Goal: Information Seeking & Learning: Learn about a topic

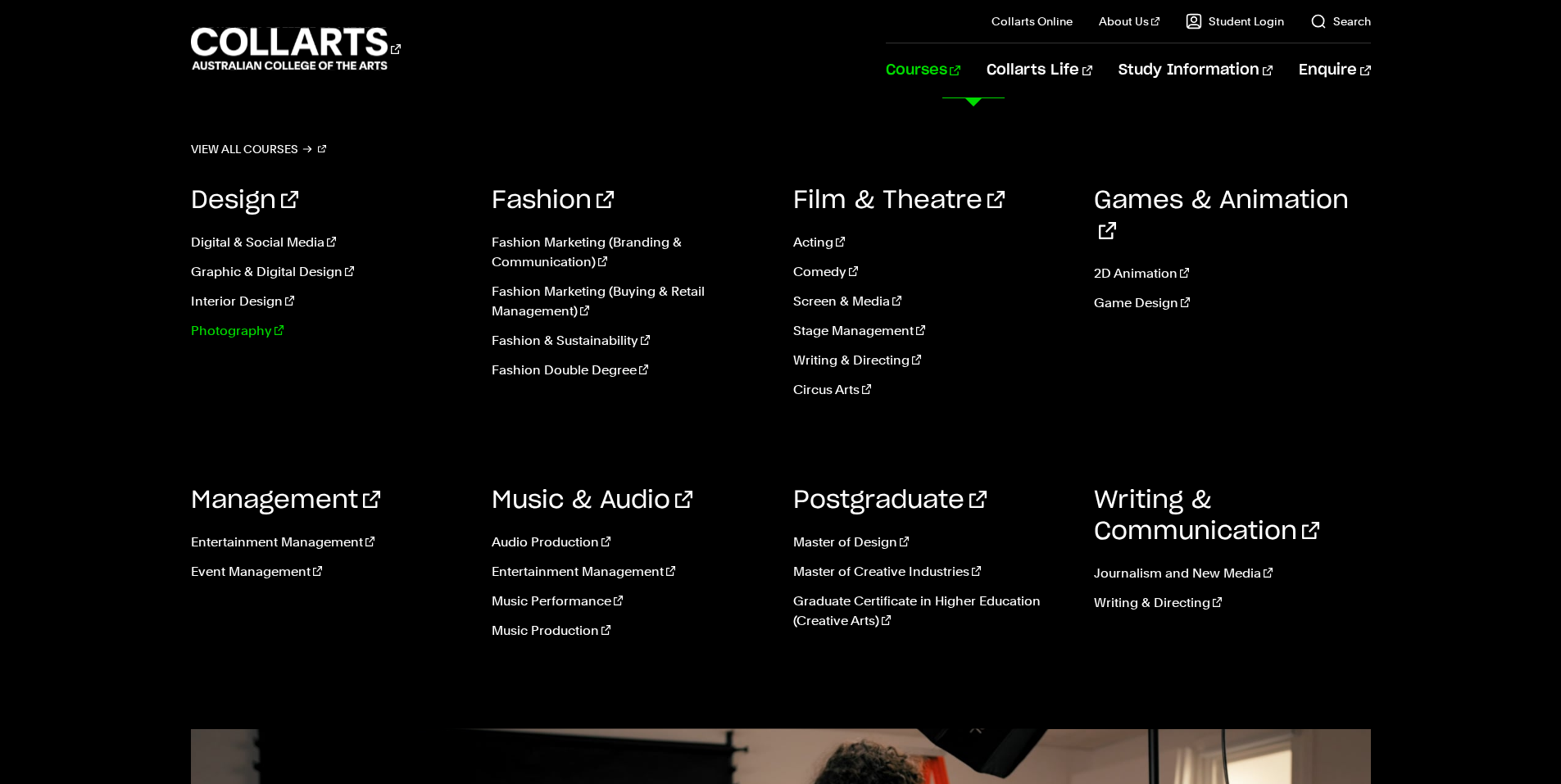
click at [237, 329] on link "Photography" at bounding box center [329, 331] width 277 height 20
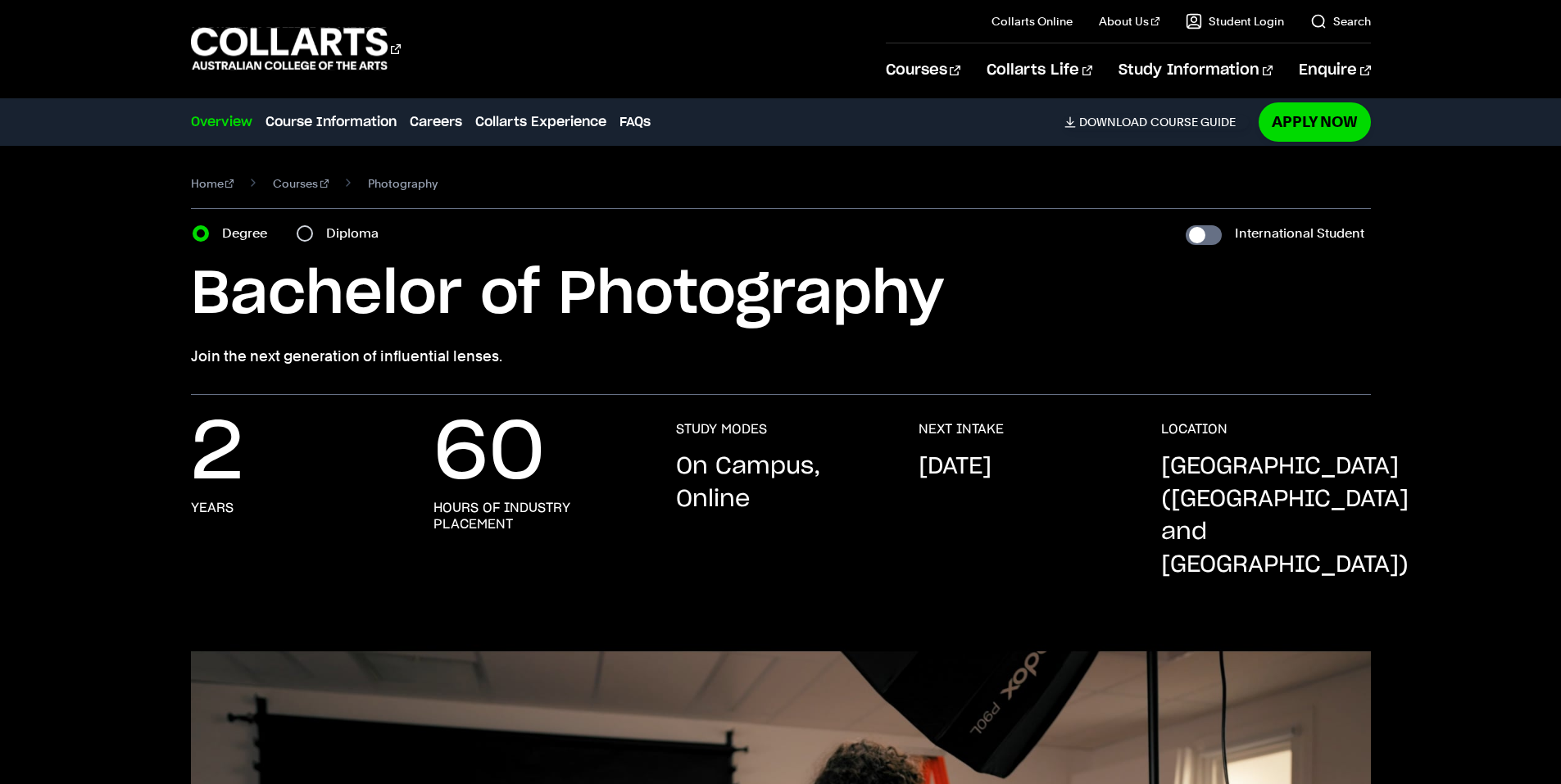
click at [316, 229] on div "Diploma" at bounding box center [342, 234] width 91 height 23
click at [311, 231] on input "Diploma" at bounding box center [305, 234] width 16 height 16
radio input "true"
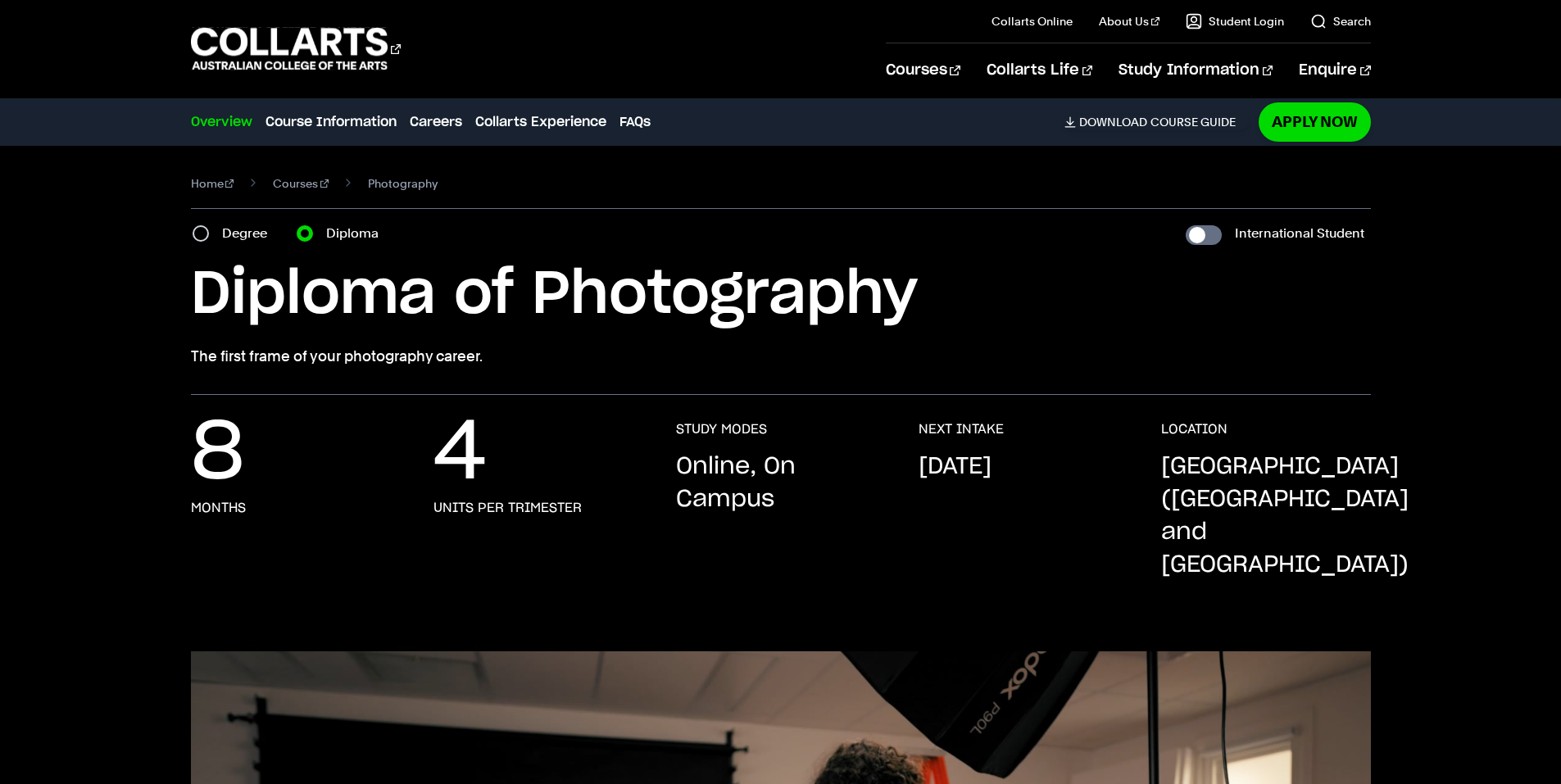
click at [213, 243] on div "Degree" at bounding box center [235, 234] width 84 height 23
click at [209, 239] on div "Degree" at bounding box center [235, 234] width 84 height 23
click at [207, 235] on input "Degree" at bounding box center [201, 234] width 16 height 16
radio input "true"
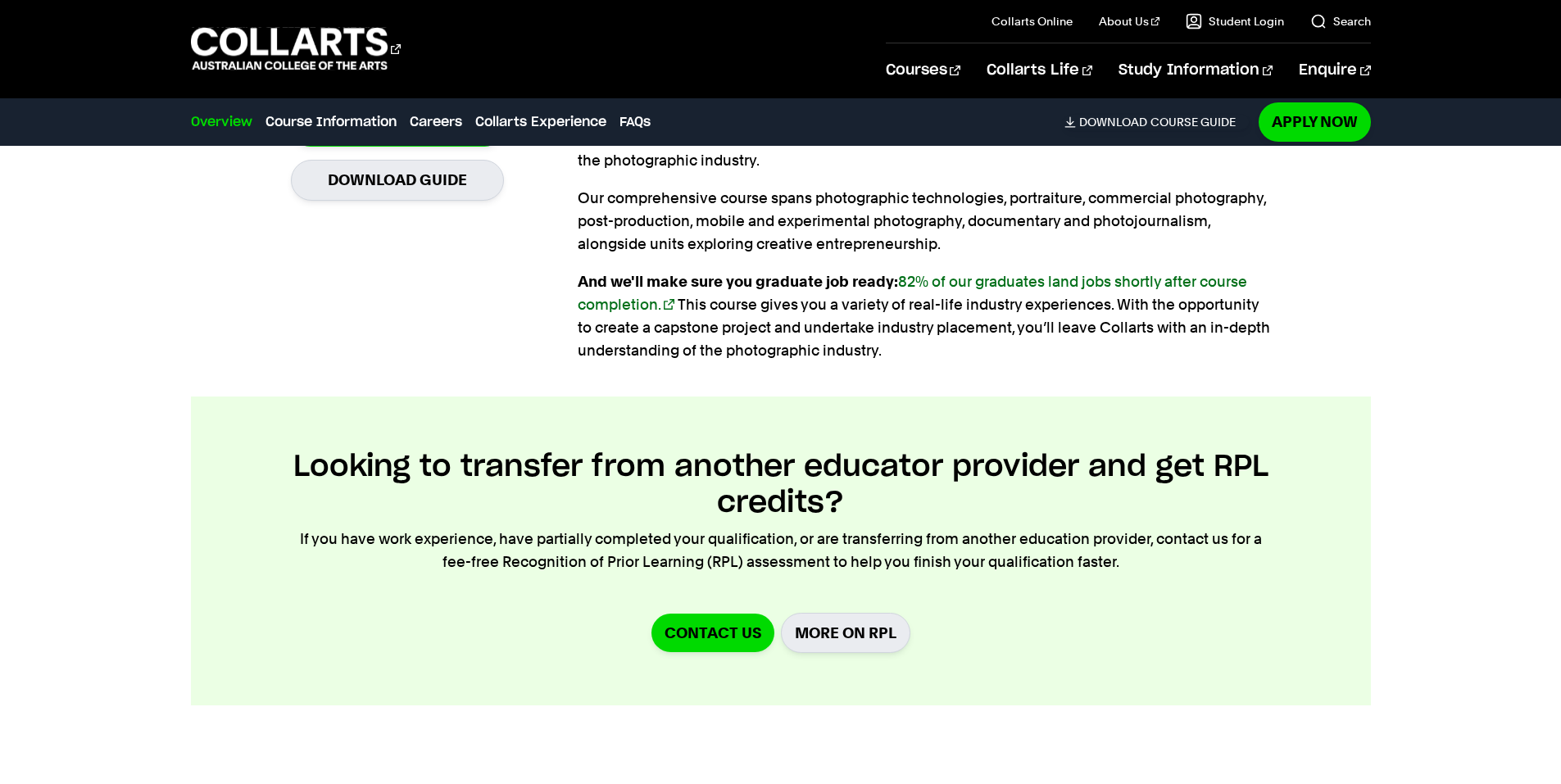
scroll to position [1803, 0]
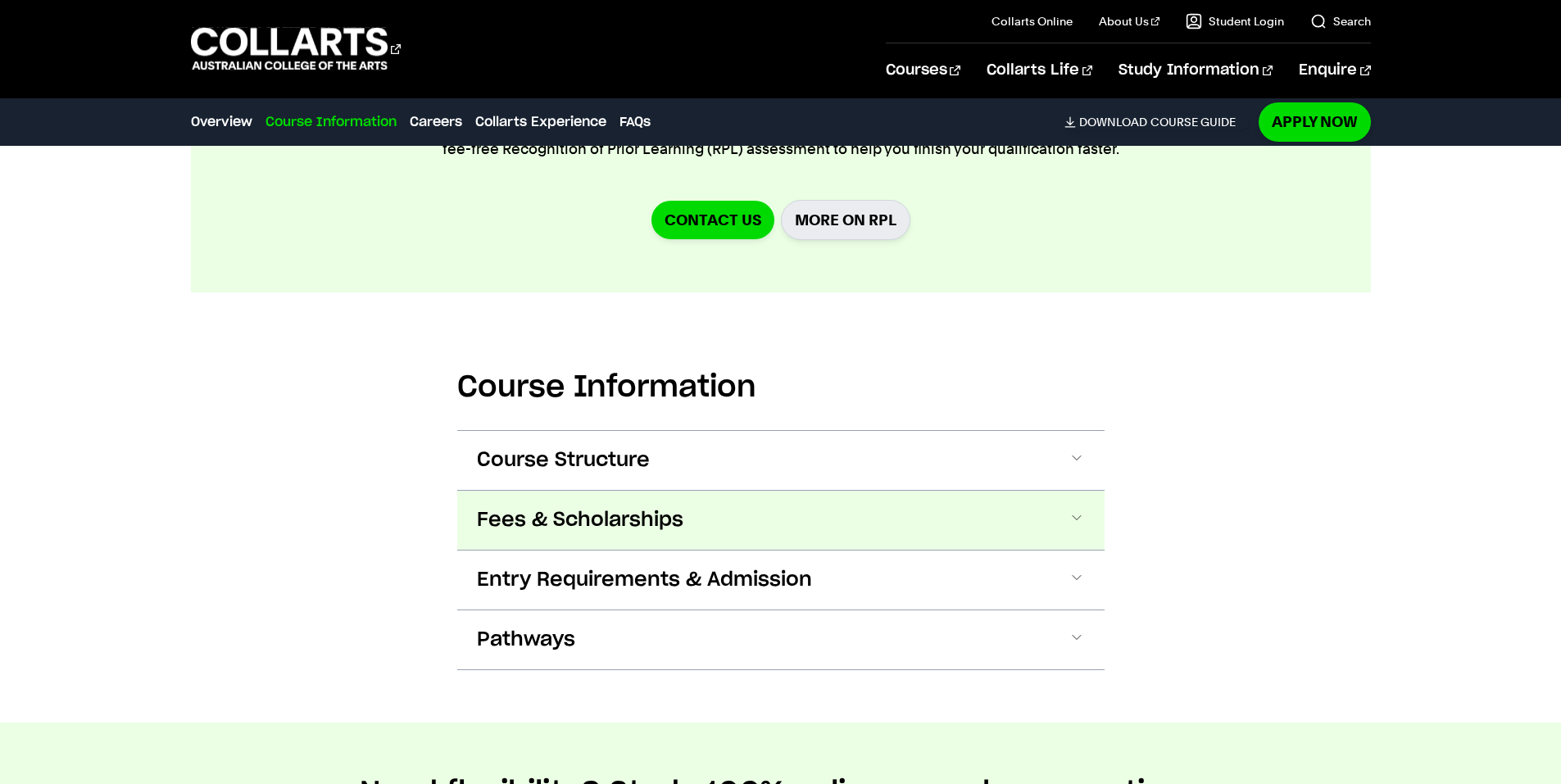
click at [568, 515] on button "Fees & Scholarships" at bounding box center [781, 520] width 647 height 59
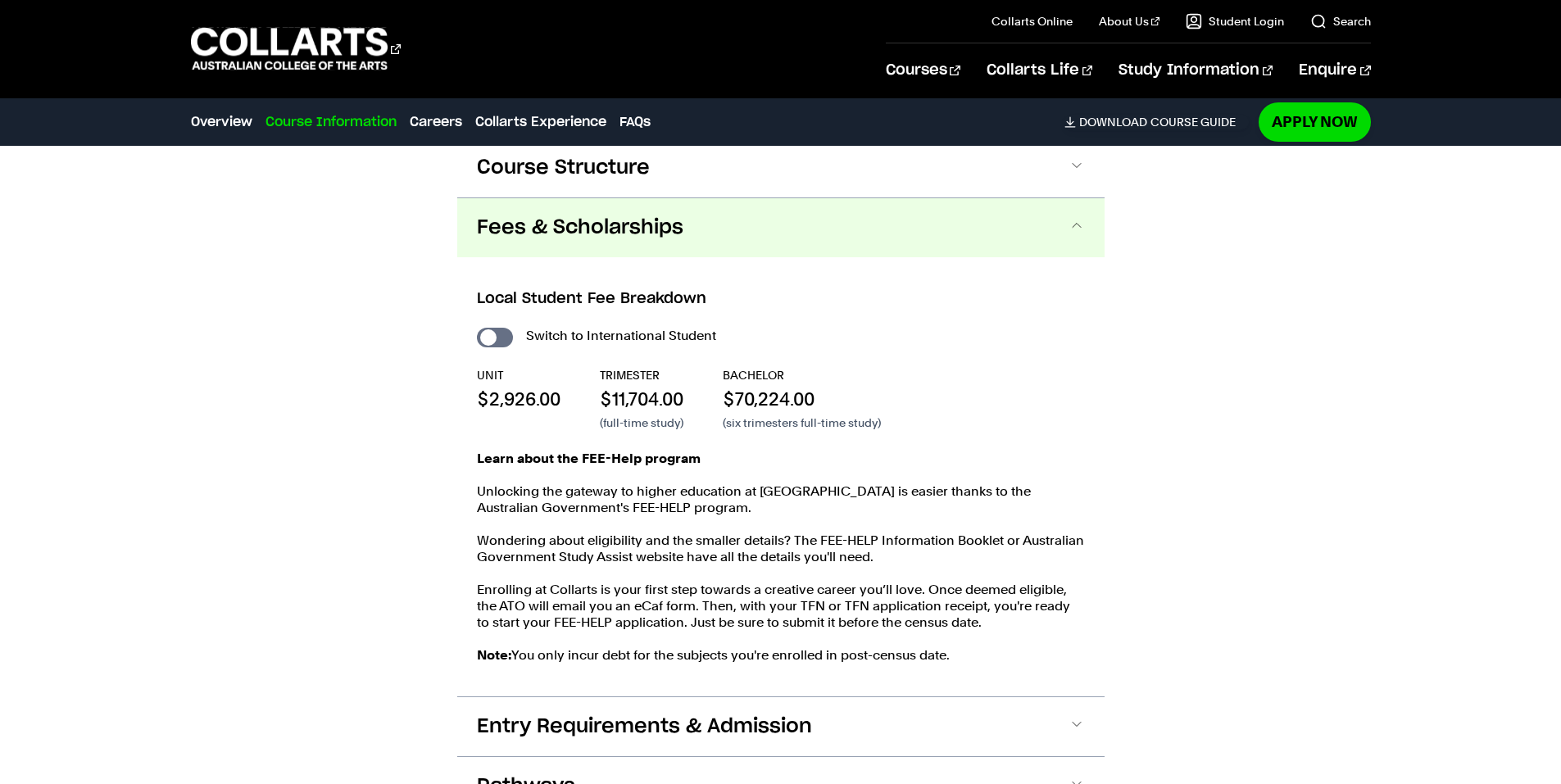
scroll to position [2113, 0]
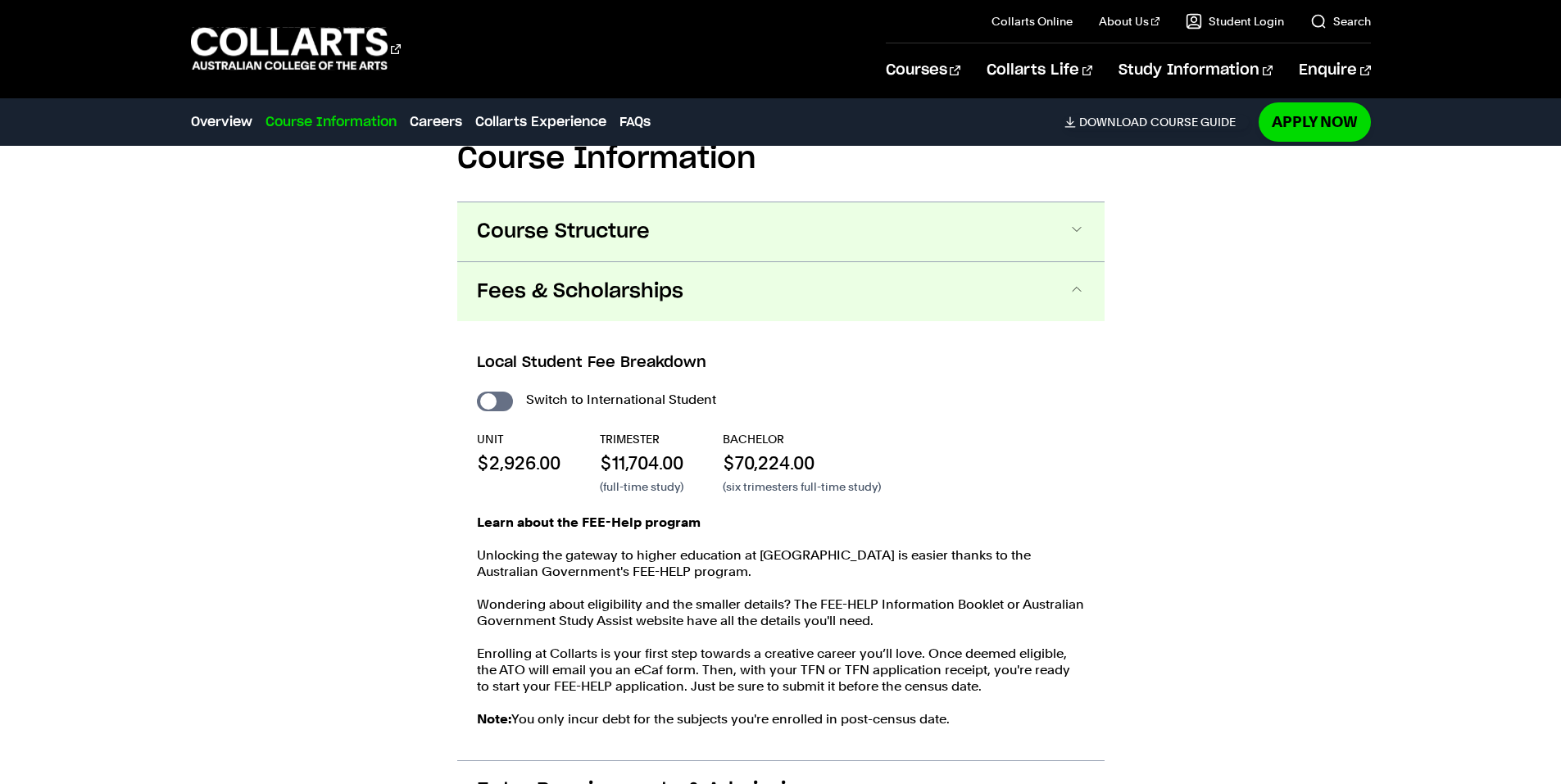
click at [582, 219] on span "Course Structure" at bounding box center [563, 232] width 173 height 26
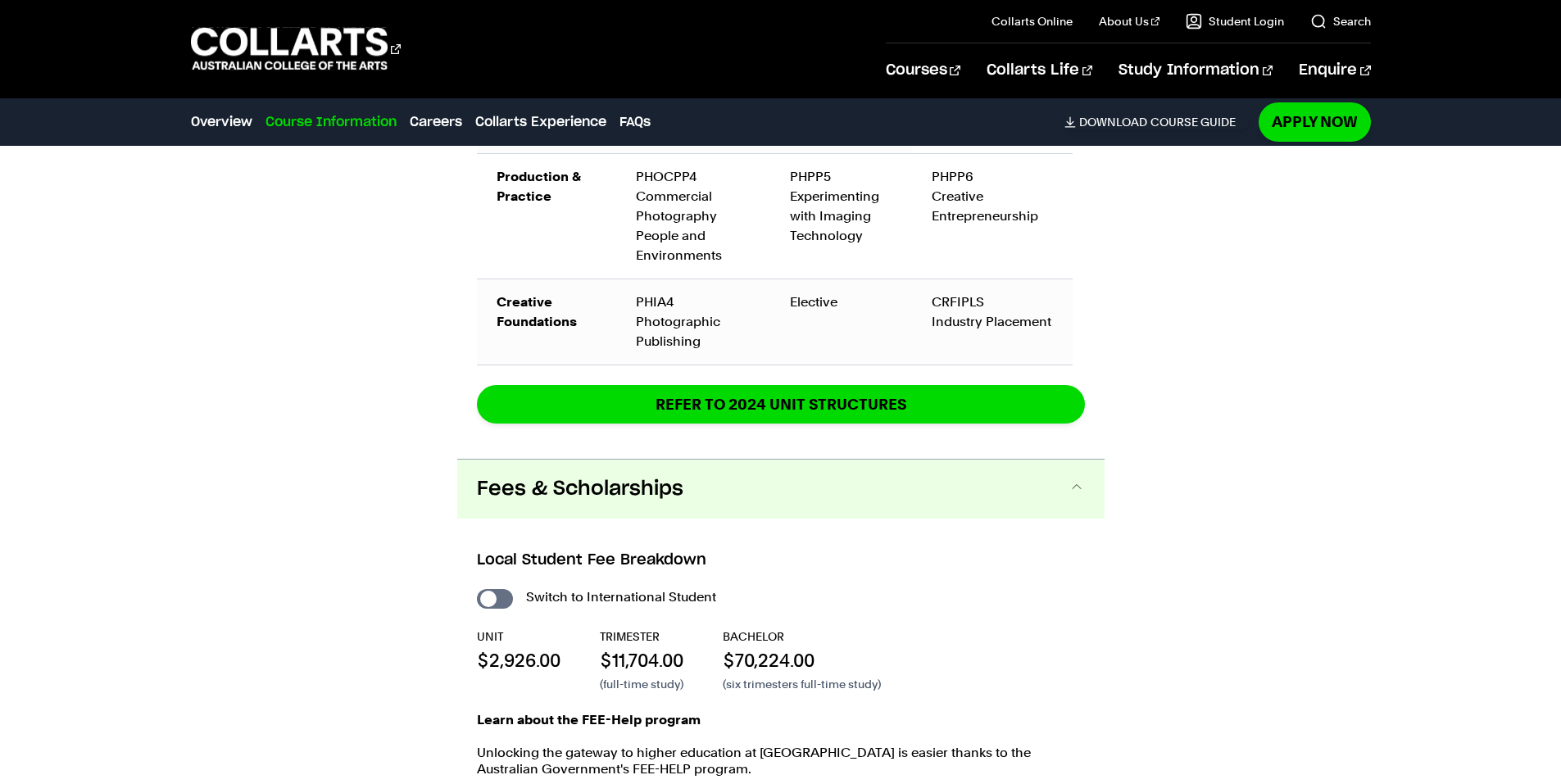
scroll to position [3446, 0]
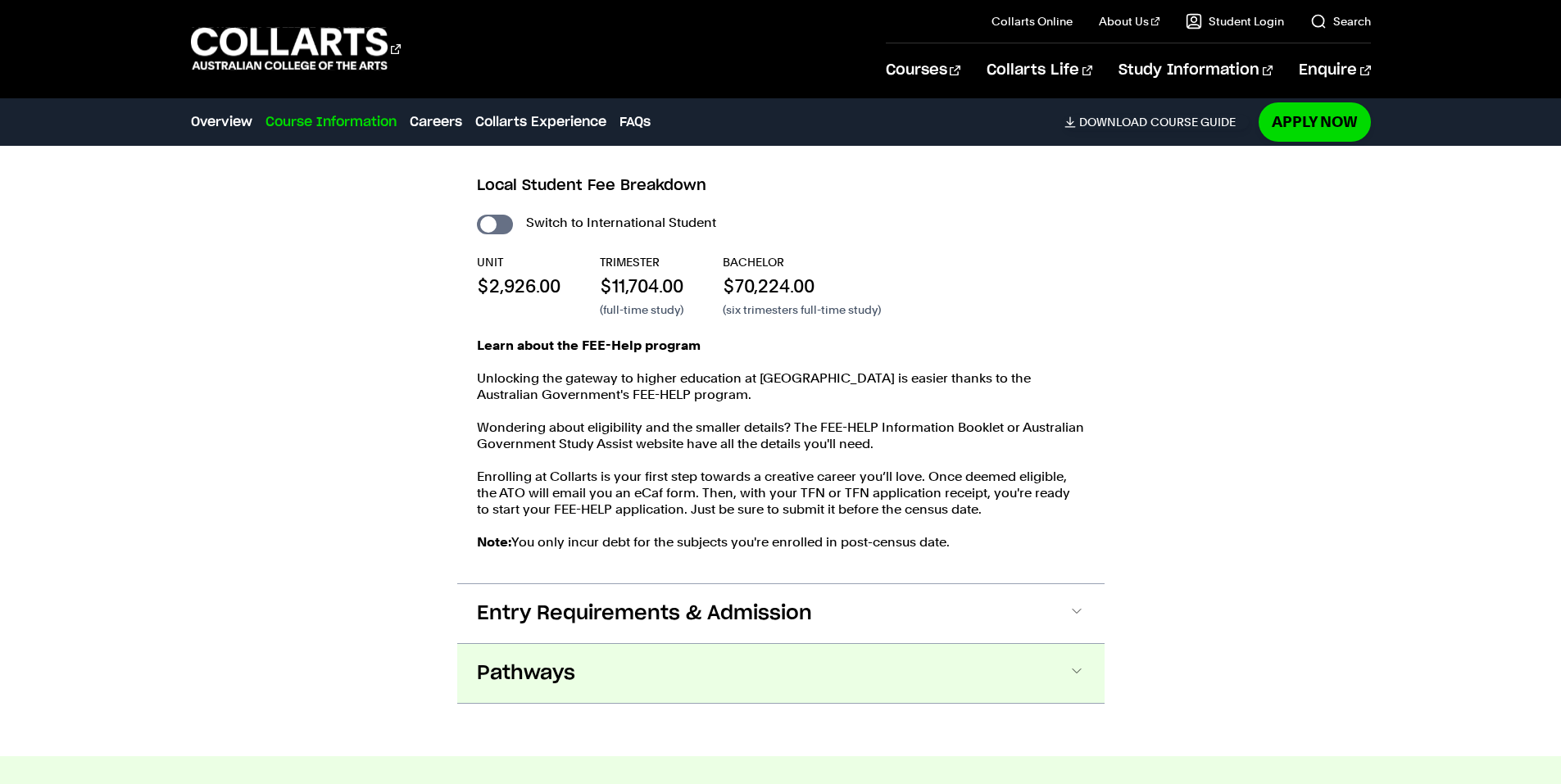
click at [591, 644] on button "Pathways" at bounding box center [781, 674] width 647 height 59
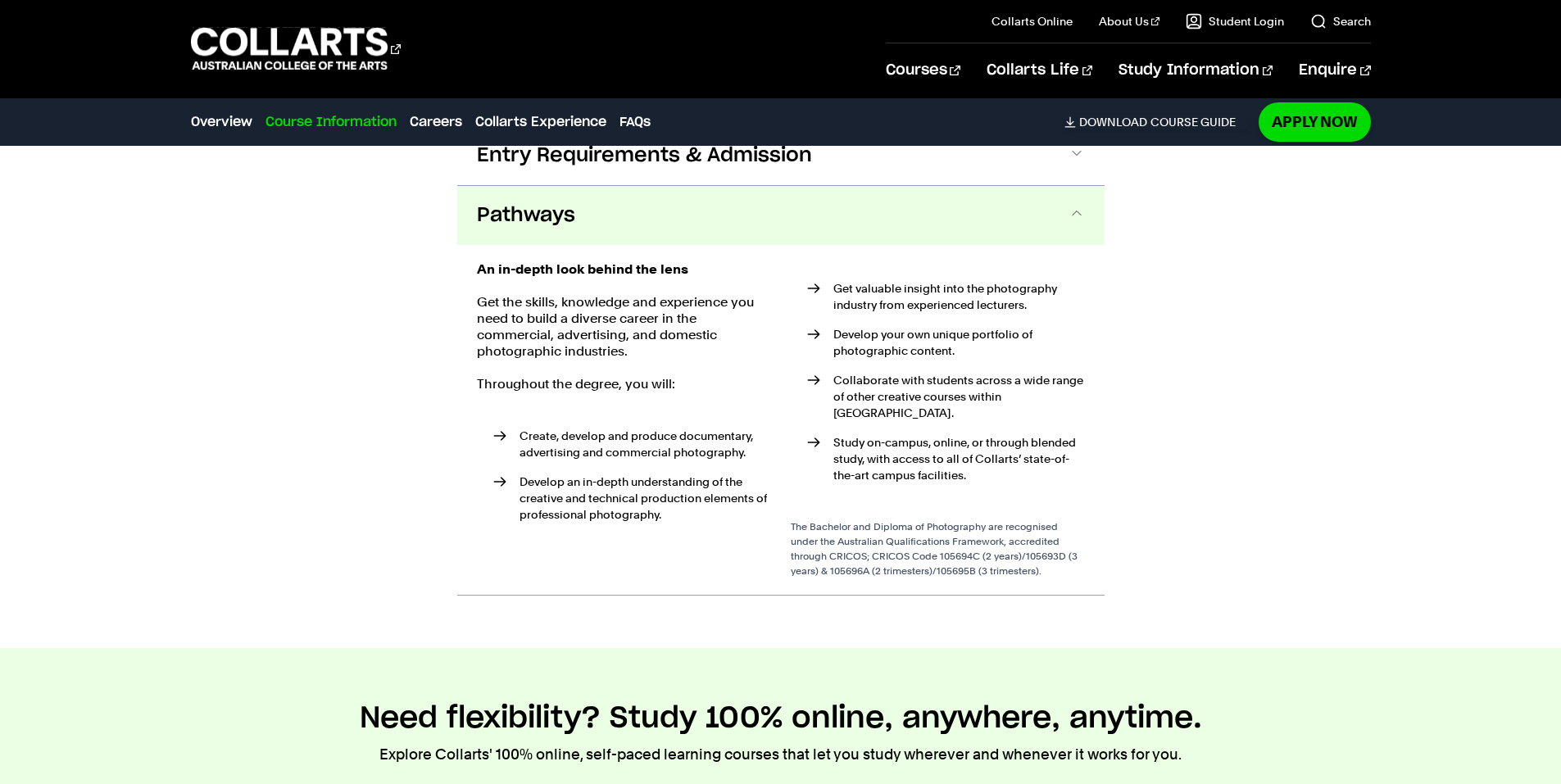
scroll to position [3910, 0]
